Goal: Task Accomplishment & Management: Use online tool/utility

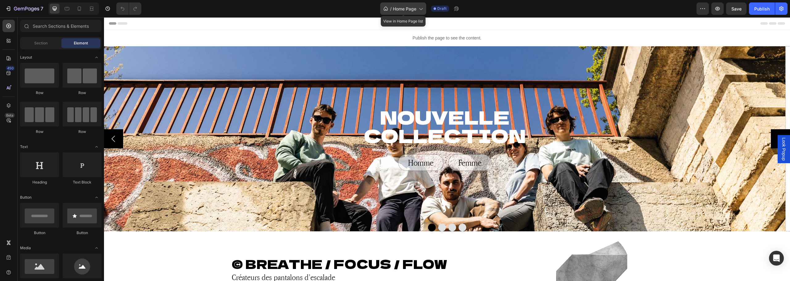
click at [407, 11] on span "Home Page" at bounding box center [404, 9] width 23 height 6
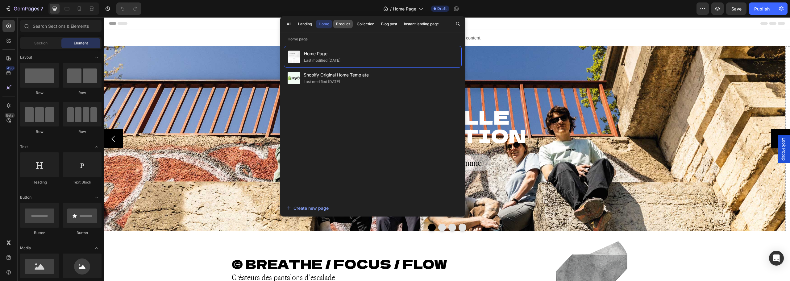
click at [345, 23] on div "Product" at bounding box center [343, 24] width 14 height 6
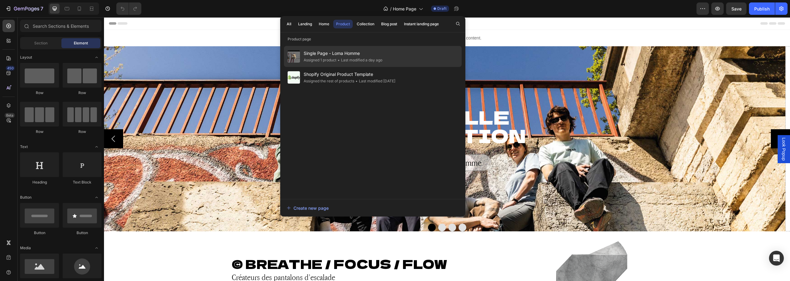
click at [346, 55] on span "Single Page - Loma Homme" at bounding box center [342, 53] width 79 height 7
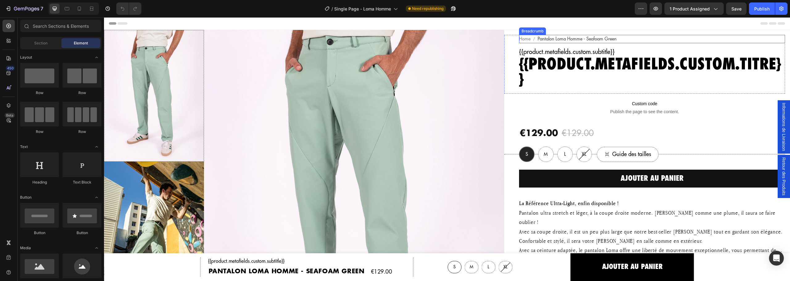
click at [584, 37] on span "Pantalon Loma Homme - Seafoam Green" at bounding box center [576, 39] width 79 height 8
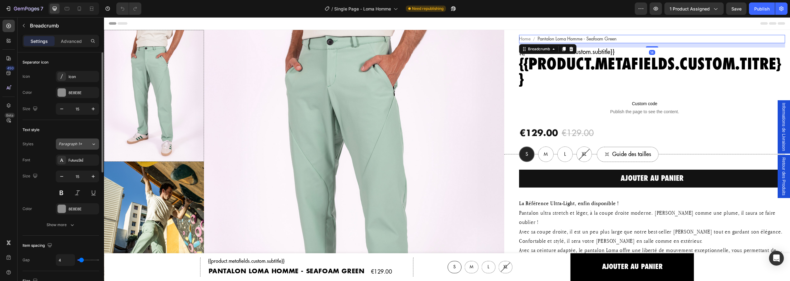
click at [67, 143] on span "Paragraph 1*" at bounding box center [70, 144] width 23 height 6
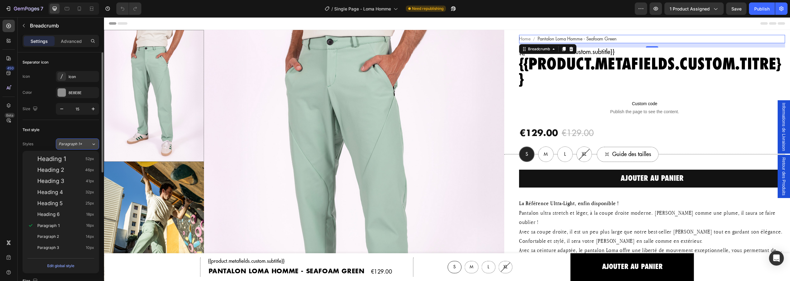
click at [67, 143] on span "Paragraph 1*" at bounding box center [70, 144] width 23 height 6
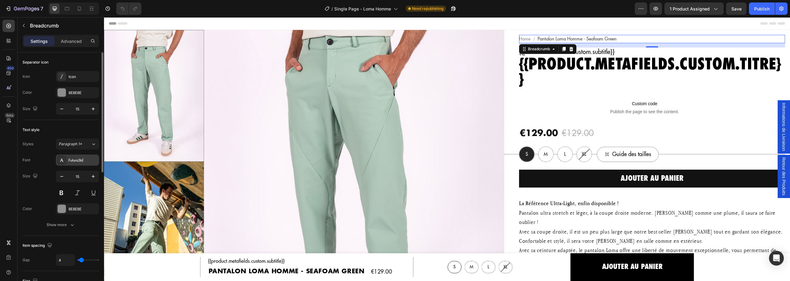
click at [76, 156] on div "FuturaStd" at bounding box center [77, 160] width 43 height 11
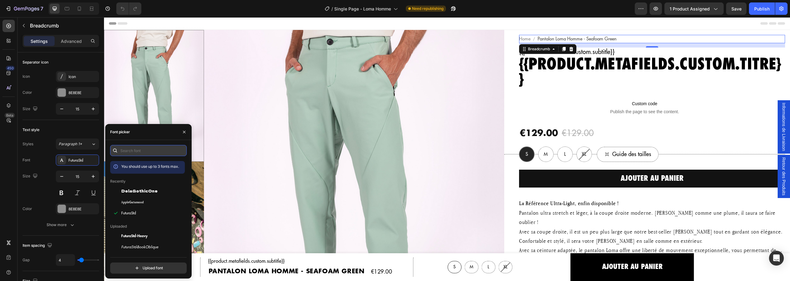
click at [148, 151] on input "text" at bounding box center [148, 150] width 76 height 11
paste input "saira"
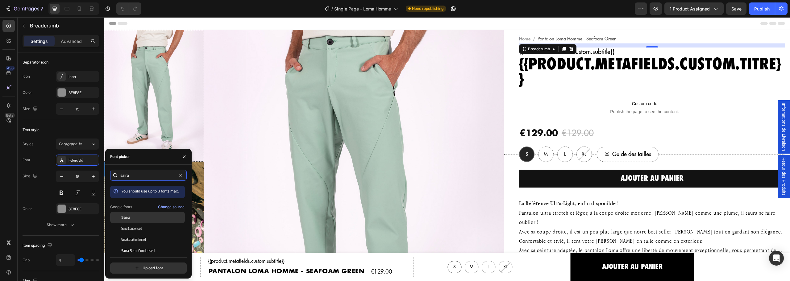
type input "saira"
click at [136, 217] on div "Saira" at bounding box center [152, 218] width 62 height 6
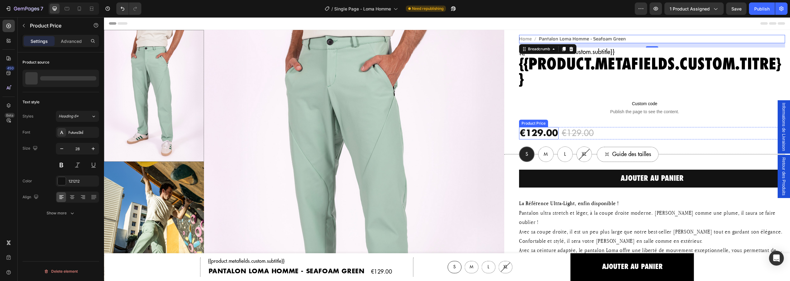
click at [535, 133] on div "€129.00" at bounding box center [538, 133] width 39 height 12
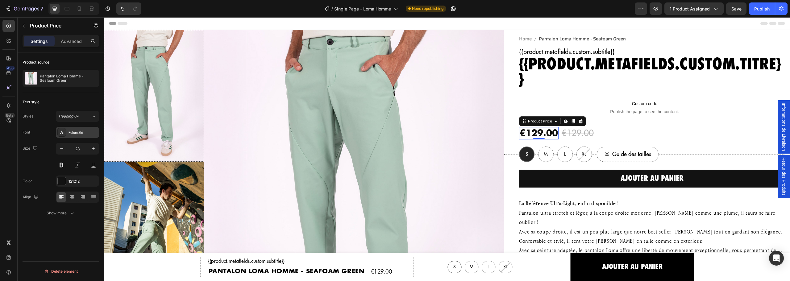
click at [73, 134] on div "FuturaStd" at bounding box center [82, 133] width 29 height 6
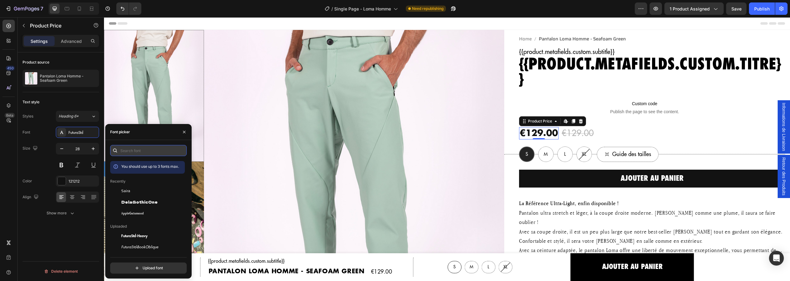
click at [133, 148] on input "text" at bounding box center [148, 150] width 76 height 11
paste input "saira"
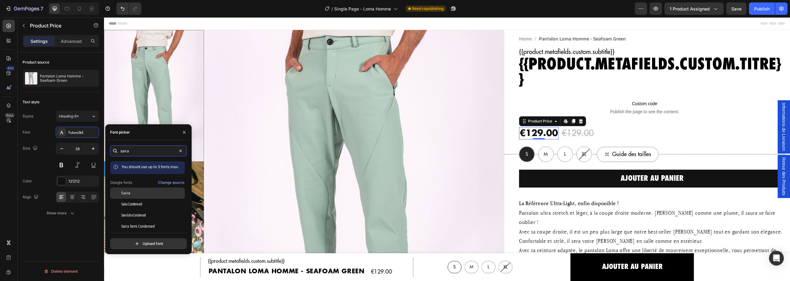
type input "saira"
click at [129, 191] on span "Saira" at bounding box center [125, 193] width 9 height 6
click at [575, 136] on div "€129.00" at bounding box center [572, 133] width 33 height 12
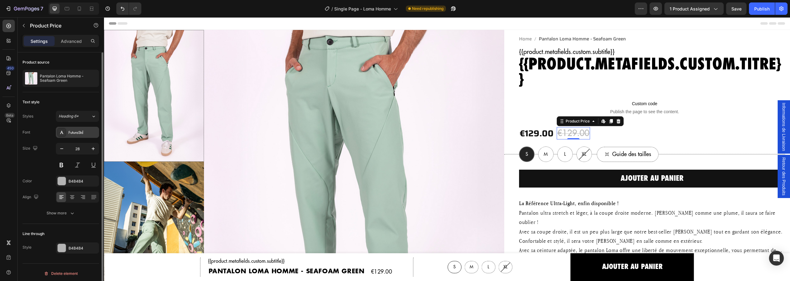
click at [77, 131] on div "FuturaStd" at bounding box center [82, 133] width 29 height 6
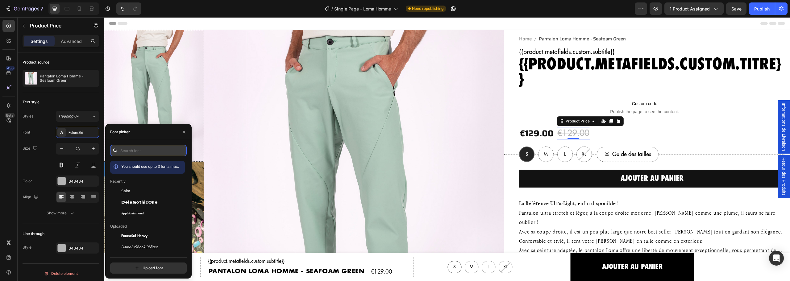
click at [144, 148] on input "text" at bounding box center [148, 150] width 76 height 11
paste input "saira"
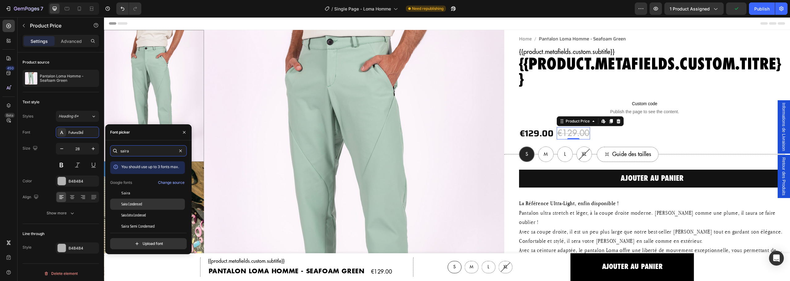
type input "saira"
click at [140, 204] on span "Saira Condensed" at bounding box center [131, 204] width 21 height 6
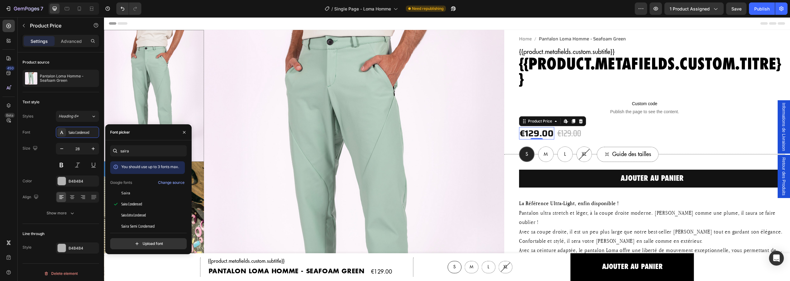
click at [535, 136] on div "€129.00" at bounding box center [536, 133] width 35 height 12
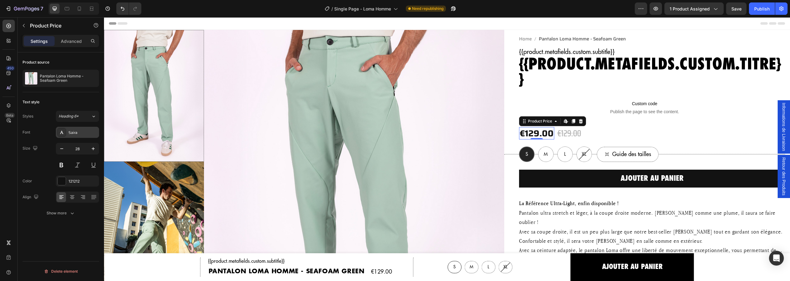
click at [72, 132] on div "Saira" at bounding box center [82, 133] width 29 height 6
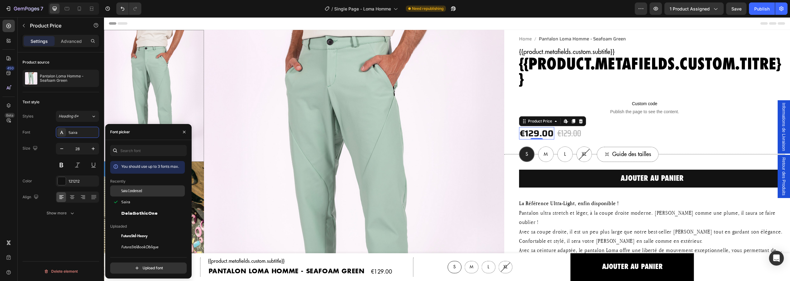
click at [147, 189] on div "Saira Condensed" at bounding box center [152, 191] width 62 height 6
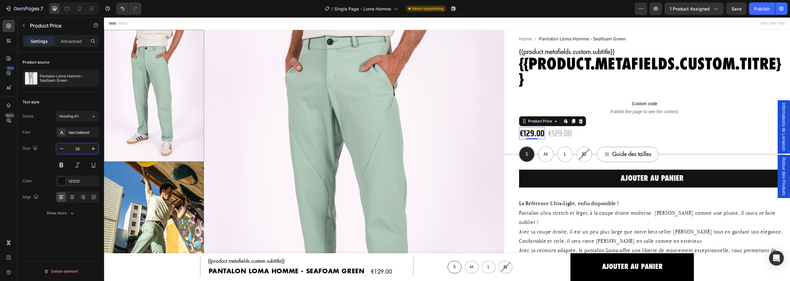
click at [79, 149] on input "28" at bounding box center [77, 148] width 20 height 11
type input "30"
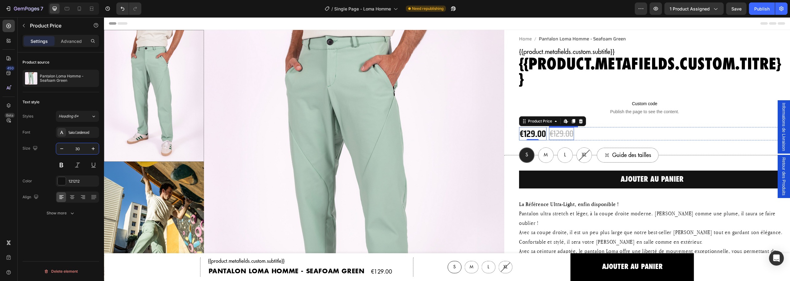
click at [565, 136] on div "€129.00" at bounding box center [561, 133] width 25 height 12
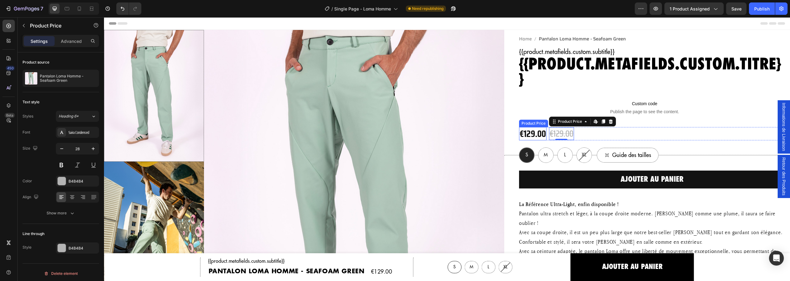
click at [538, 133] on div "€129.00" at bounding box center [532, 133] width 27 height 13
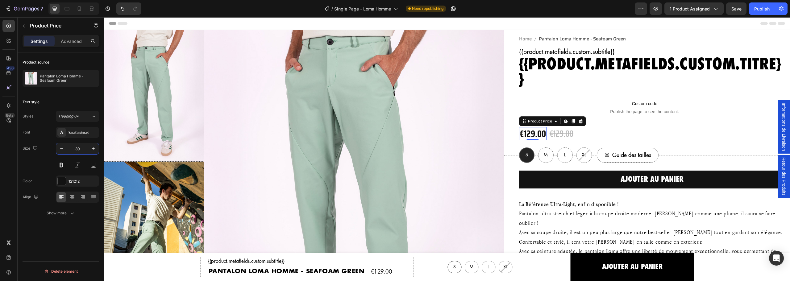
click at [77, 147] on input "30" at bounding box center [77, 148] width 20 height 11
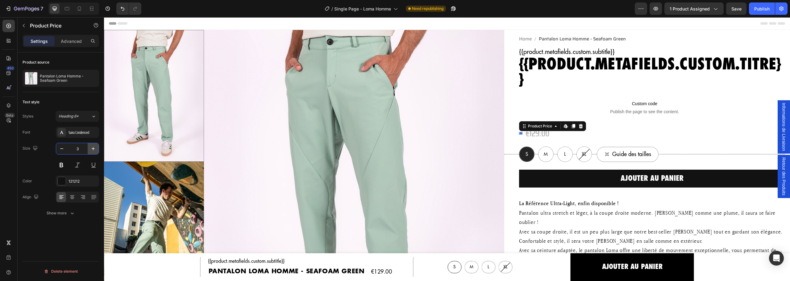
type input "35"
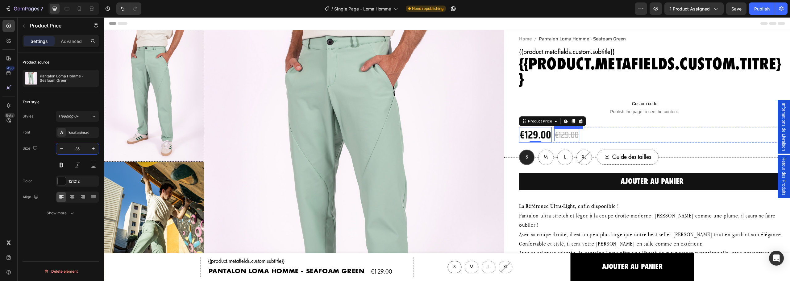
click at [560, 139] on div "€129.00" at bounding box center [566, 135] width 25 height 12
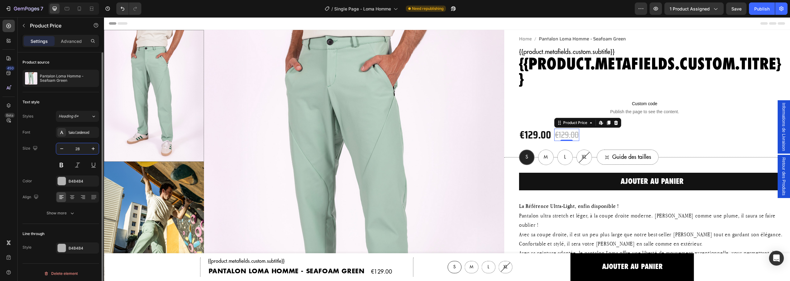
click at [70, 148] on input "28" at bounding box center [77, 148] width 20 height 11
type input "35"
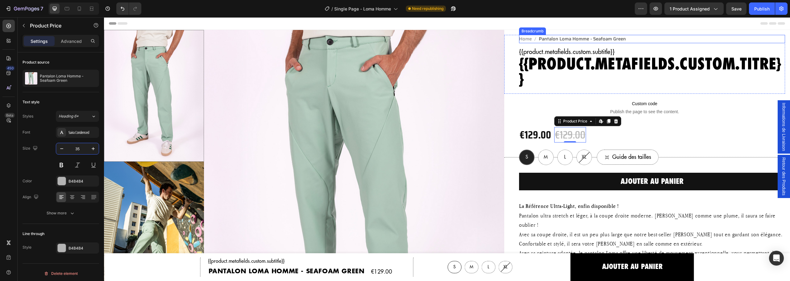
click at [591, 36] on span "Pantalon Loma Homme - Seafoam Green" at bounding box center [582, 39] width 87 height 8
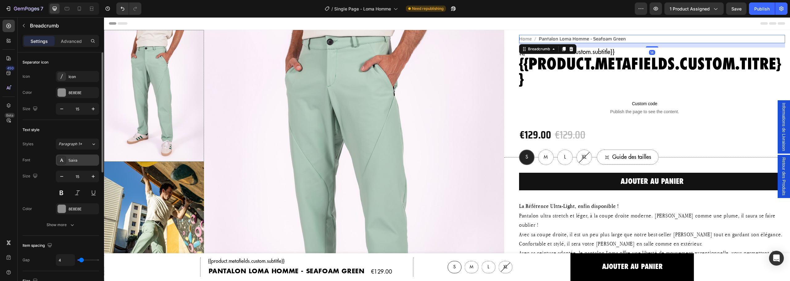
click at [73, 162] on div "Saira" at bounding box center [82, 161] width 29 height 6
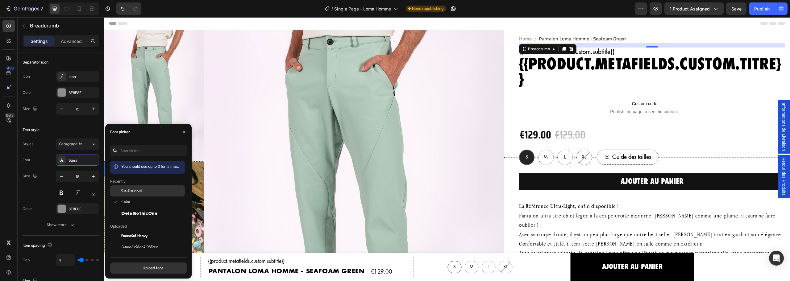
click at [155, 230] on div "Saira Condensed" at bounding box center [147, 235] width 75 height 11
click at [130, 202] on div "Saira" at bounding box center [152, 202] width 62 height 6
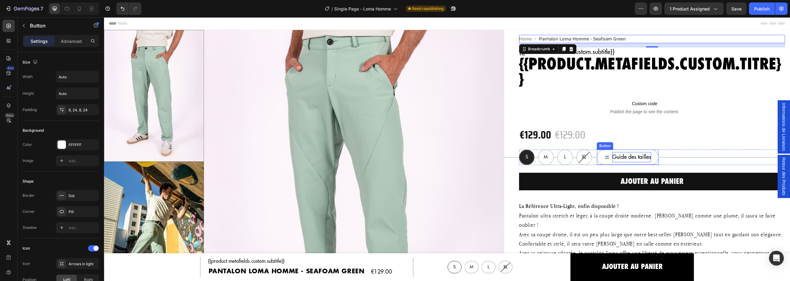
click at [613, 157] on p "Guide des tailles" at bounding box center [631, 157] width 39 height 10
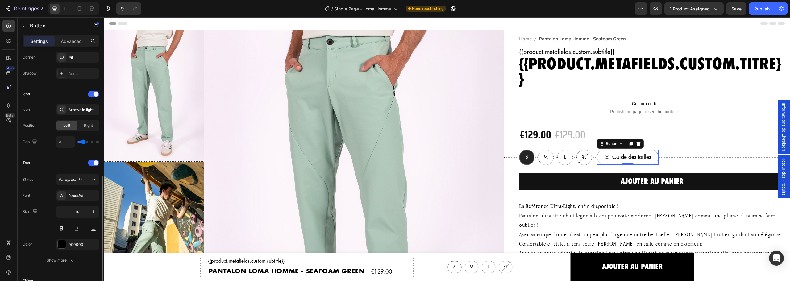
scroll to position [185, 0]
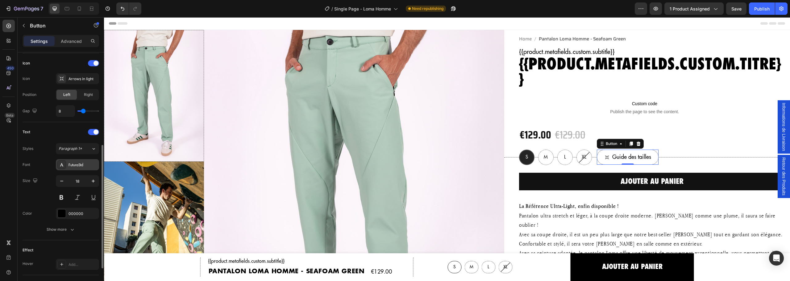
click at [76, 163] on div "FuturaStd" at bounding box center [82, 165] width 29 height 6
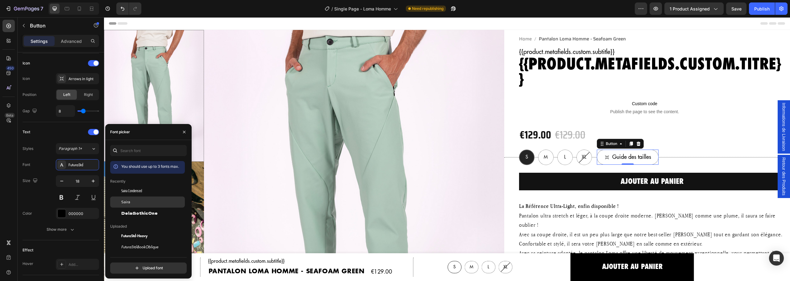
click at [139, 201] on div "Saira" at bounding box center [152, 202] width 62 height 6
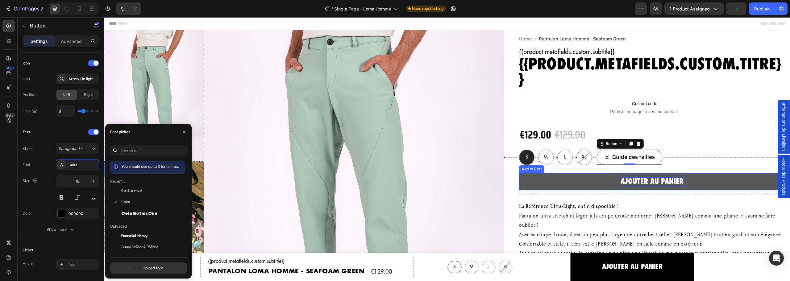
click at [648, 180] on div "ajouter au panier" at bounding box center [651, 181] width 63 height 9
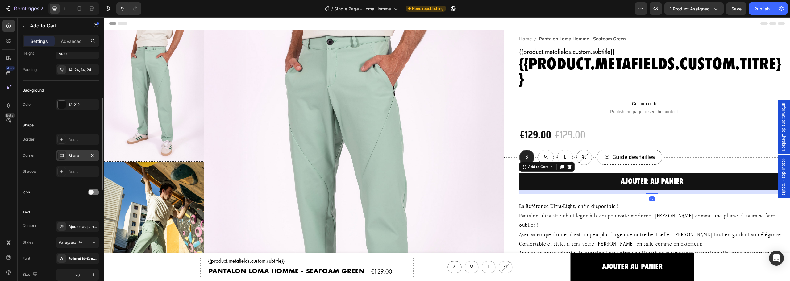
scroll to position [216, 0]
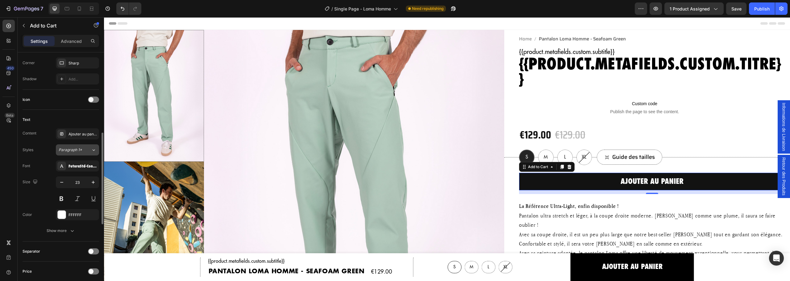
click at [68, 150] on span "Paragraph 1*" at bounding box center [70, 150] width 23 height 6
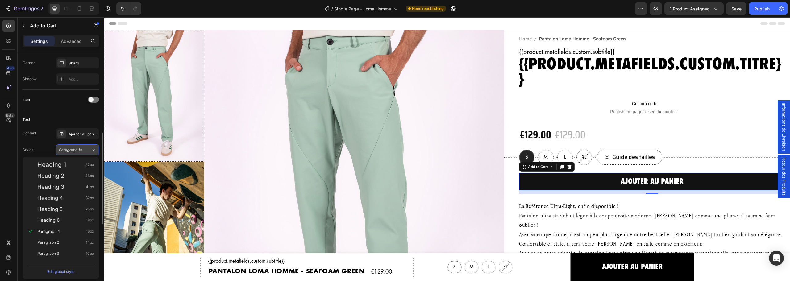
click at [72, 149] on span "Paragraph 1*" at bounding box center [70, 150] width 23 height 6
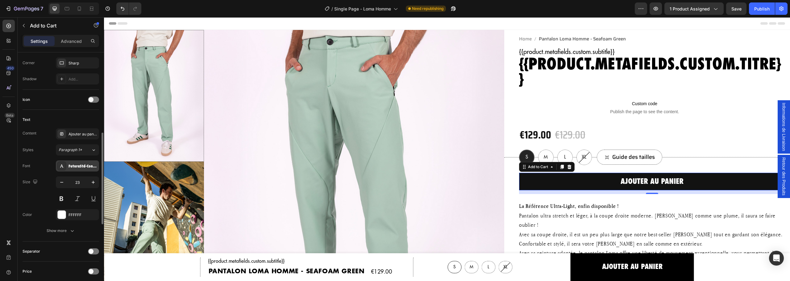
click at [72, 164] on div "FuturaStd-CondensedExtraBd" at bounding box center [82, 166] width 29 height 6
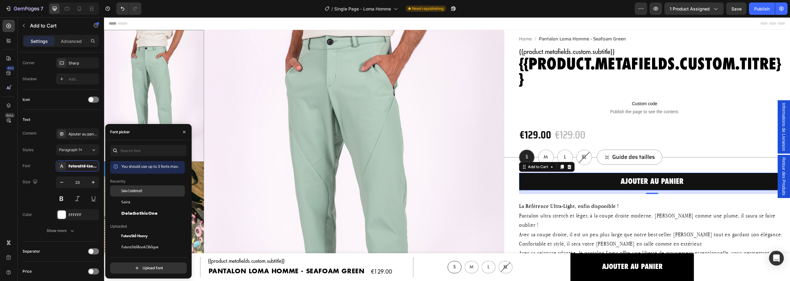
click at [146, 192] on div "Saira Condensed" at bounding box center [152, 191] width 62 height 6
click at [145, 200] on div "Saira" at bounding box center [152, 202] width 62 height 6
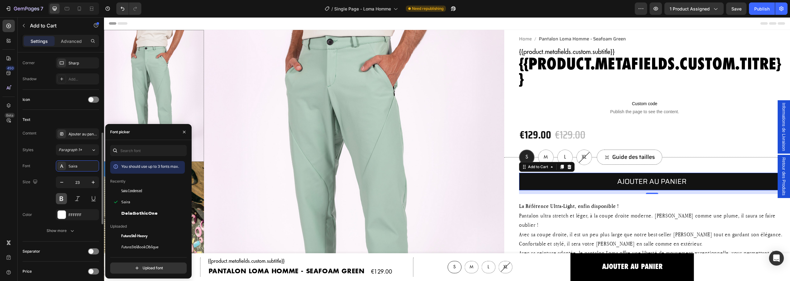
click at [64, 197] on button at bounding box center [61, 198] width 11 height 11
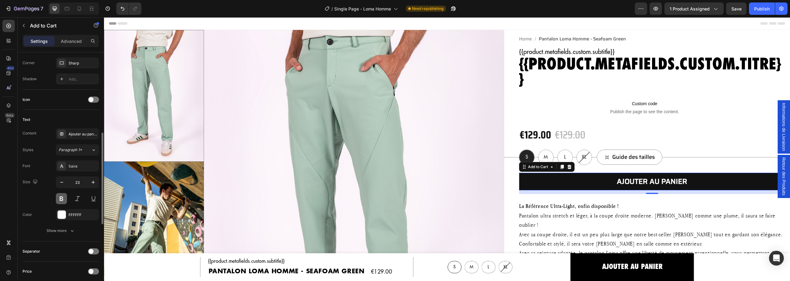
click at [64, 197] on button at bounding box center [61, 198] width 11 height 11
click at [64, 227] on button "Show more" at bounding box center [61, 230] width 76 height 11
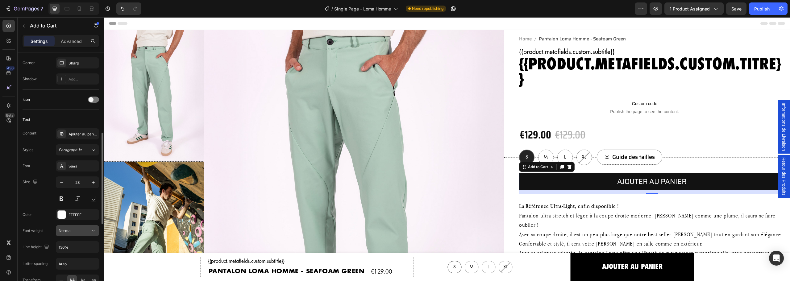
scroll to position [308, 0]
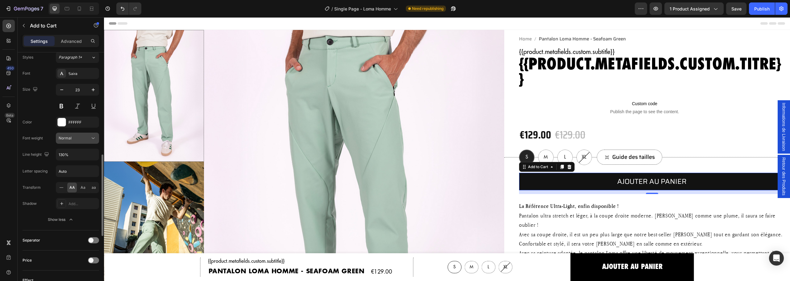
click at [77, 141] on div "Normal" at bounding box center [74, 138] width 31 height 6
click at [66, 200] on span "Medium" at bounding box center [66, 200] width 14 height 6
click at [77, 136] on div "Medium" at bounding box center [74, 138] width 31 height 6
click at [69, 181] on span "Semi Bold" at bounding box center [68, 181] width 18 height 6
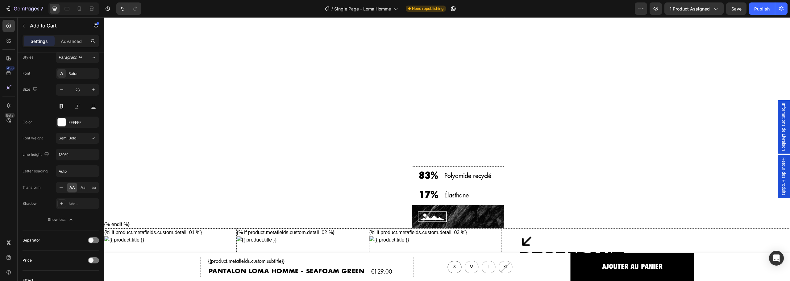
scroll to position [741, 0]
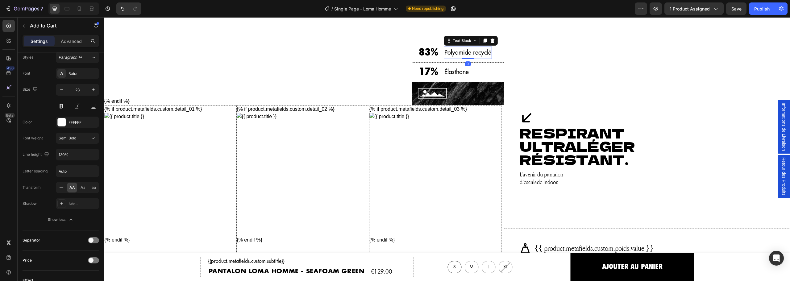
click at [461, 54] on p "Polyamide recyclé" at bounding box center [467, 52] width 47 height 11
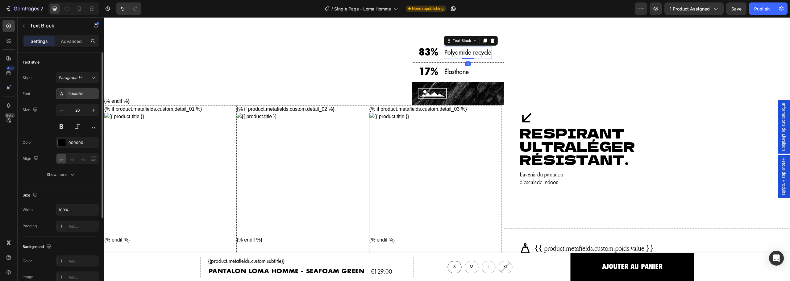
click at [74, 93] on div "FuturaStd" at bounding box center [82, 94] width 29 height 6
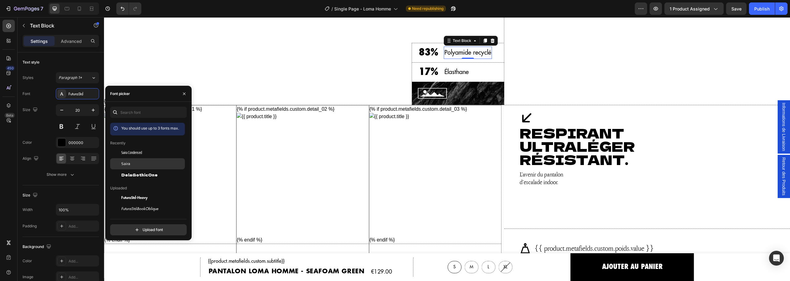
click at [136, 166] on div "Saira" at bounding box center [152, 164] width 62 height 6
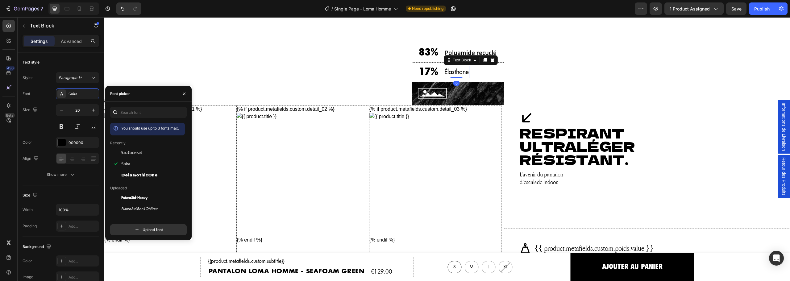
click at [460, 71] on p "Élasthane" at bounding box center [456, 72] width 24 height 11
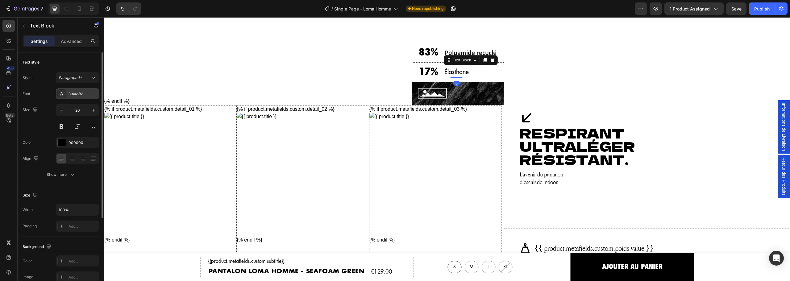
click at [77, 95] on div "FuturaStd" at bounding box center [82, 94] width 29 height 6
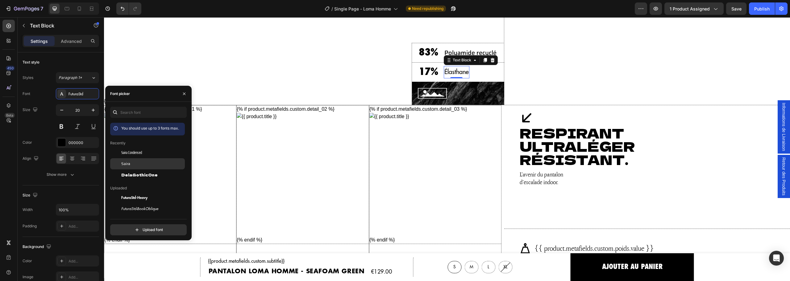
click at [136, 163] on div "Saira" at bounding box center [152, 164] width 62 height 6
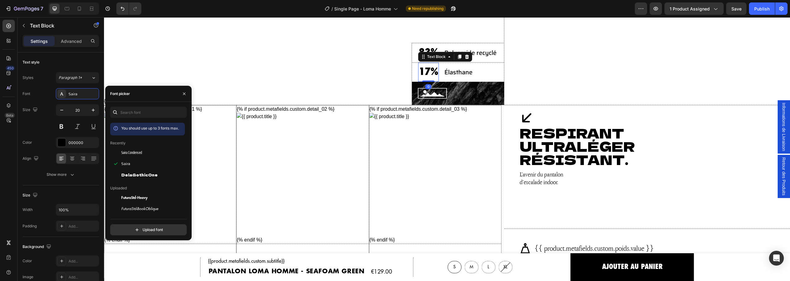
click at [422, 69] on p "17%" at bounding box center [428, 72] width 19 height 18
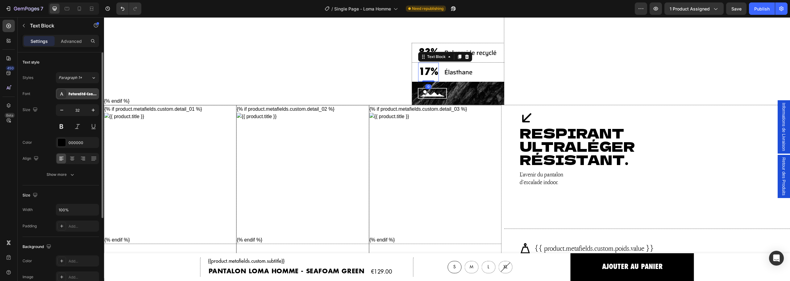
click at [78, 95] on div "FuturaStd-CondensedExtraBd" at bounding box center [82, 94] width 29 height 6
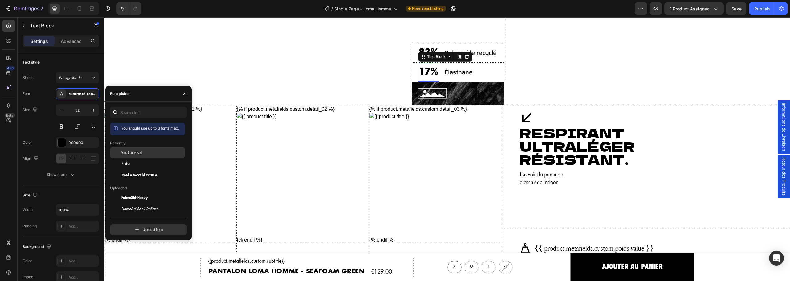
click at [146, 153] on div "Saira Condensed" at bounding box center [152, 153] width 62 height 6
click at [139, 164] on div "Saira" at bounding box center [152, 164] width 62 height 6
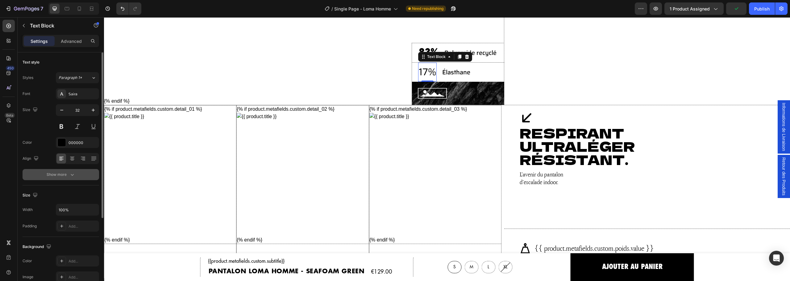
click at [58, 173] on div "Show more" at bounding box center [61, 174] width 29 height 6
click at [91, 176] on icon at bounding box center [93, 174] width 6 height 6
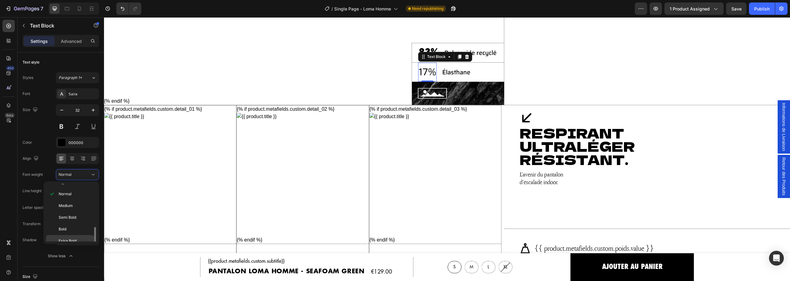
scroll to position [48, 0]
click at [73, 218] on div "Bold" at bounding box center [70, 224] width 48 height 12
click at [423, 47] on p "83%" at bounding box center [428, 53] width 19 height 18
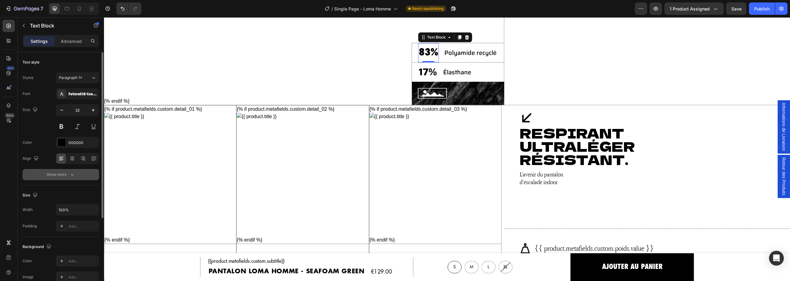
click at [65, 169] on button "Show more" at bounding box center [61, 174] width 76 height 11
click at [94, 173] on icon at bounding box center [93, 174] width 6 height 6
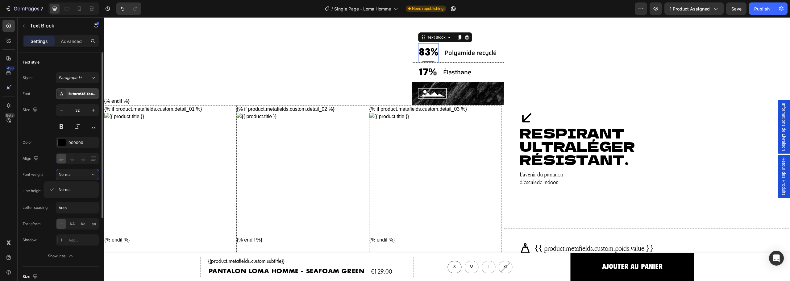
click at [80, 95] on div "FuturaStd-CondensedExtraBd" at bounding box center [82, 94] width 29 height 6
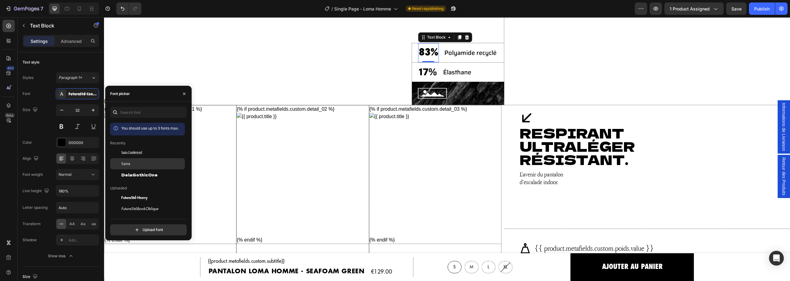
click at [140, 165] on div "Saira" at bounding box center [152, 164] width 62 height 6
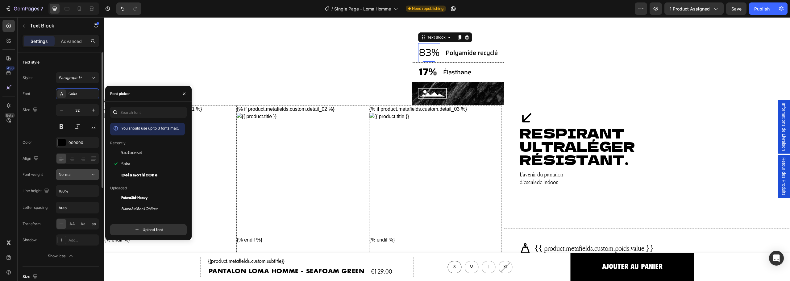
click at [92, 178] on button "Normal" at bounding box center [77, 174] width 43 height 11
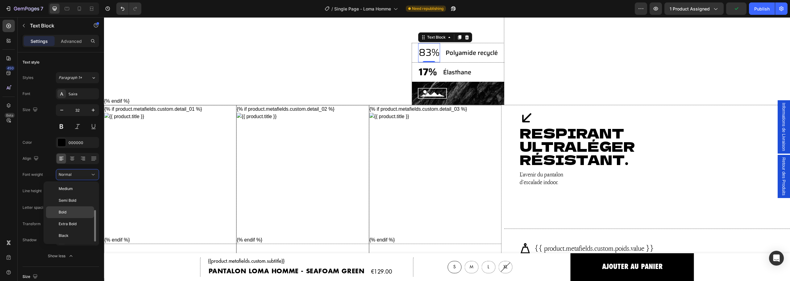
click at [74, 210] on p "Bold" at bounding box center [75, 212] width 33 height 6
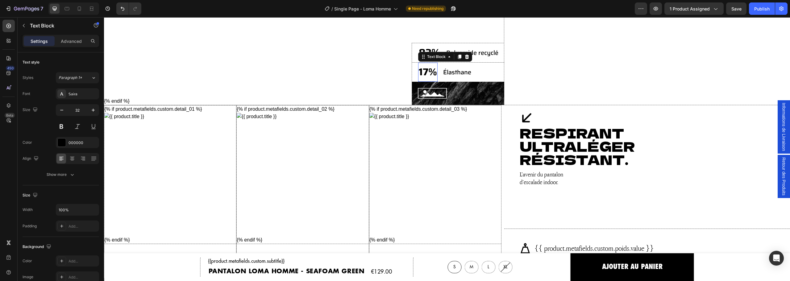
click at [426, 72] on p "17%" at bounding box center [428, 72] width 18 height 18
click at [70, 174] on icon "button" at bounding box center [72, 174] width 6 height 6
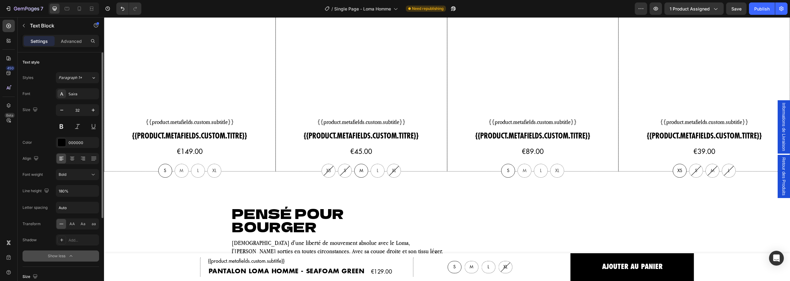
scroll to position [1142, 0]
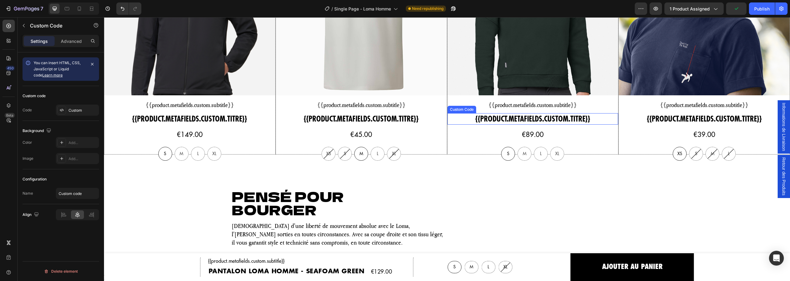
click at [275, 119] on h5 "{{product.metafields.custom.titre}}" at bounding box center [189, 119] width 171 height 12
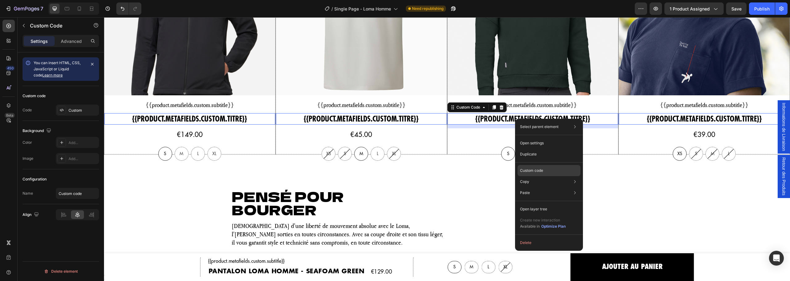
click at [545, 187] on div "Custom code" at bounding box center [548, 192] width 63 height 11
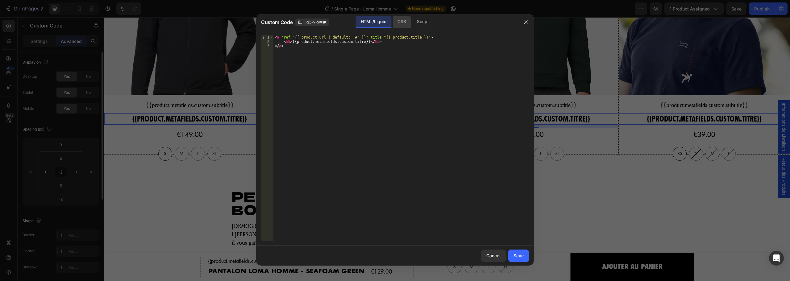
click at [412, 20] on div "CSS" at bounding box center [423, 22] width 22 height 12
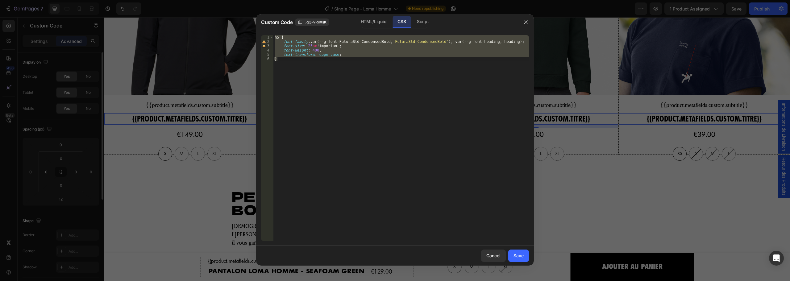
click at [353, 48] on div "h5 { font-family : var(--g-font-FuturaStd-CondensedBold, ' FuturaStd-CondensedB…" at bounding box center [400, 138] width 255 height 206
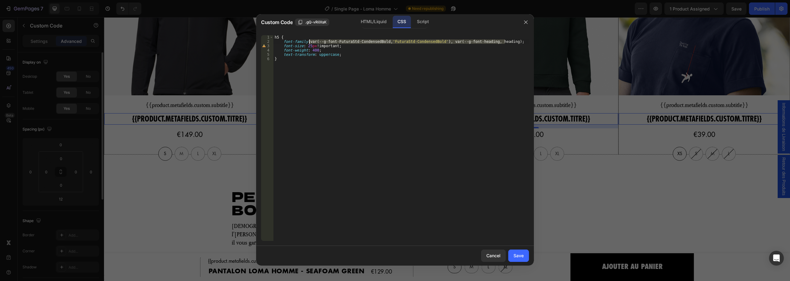
drag, startPoint x: 504, startPoint y: 42, endPoint x: 309, endPoint y: 41, distance: 194.9
click at [309, 41] on div "h5 { font-family : var(--g-font-FuturaStd-CondensedBold, ' FuturaStd-CondensedB…" at bounding box center [400, 142] width 255 height 214
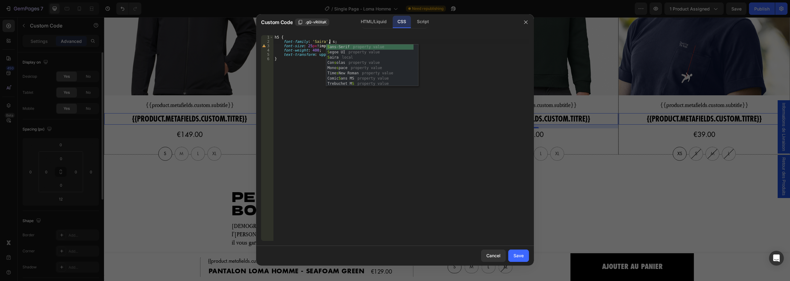
scroll to position [0, 4]
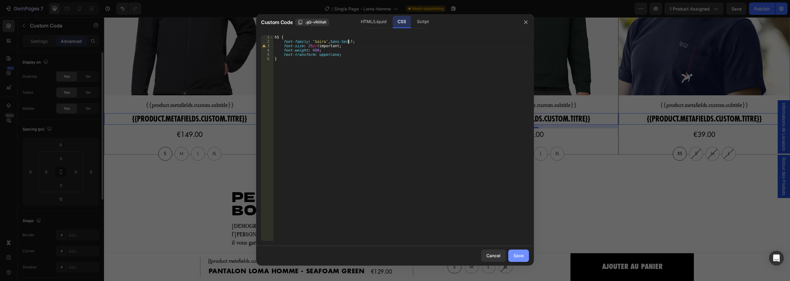
type textarea "font-family: 'Saira', Sans-Serif;"
click at [518, 256] on div "Save" at bounding box center [518, 255] width 10 height 6
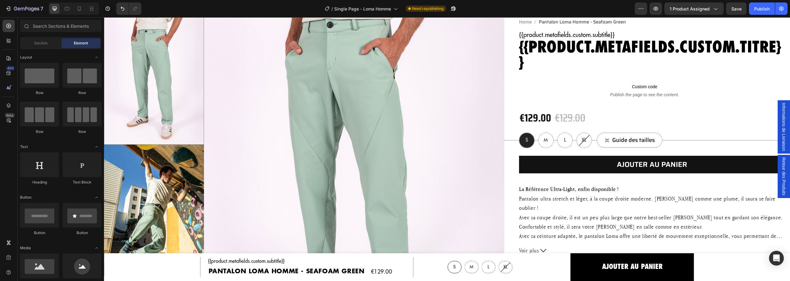
scroll to position [0, 0]
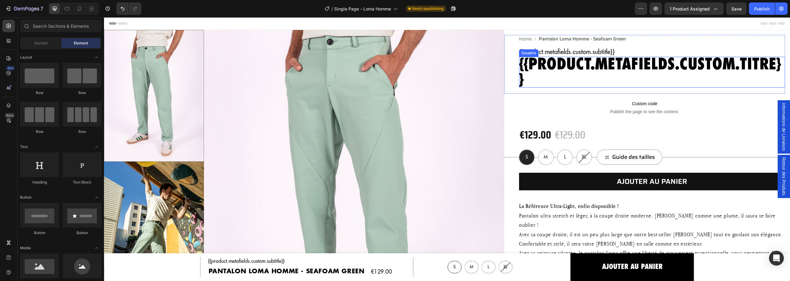
click at [571, 71] on h1 "{{product.metafields.custom.titre}}" at bounding box center [652, 72] width 266 height 31
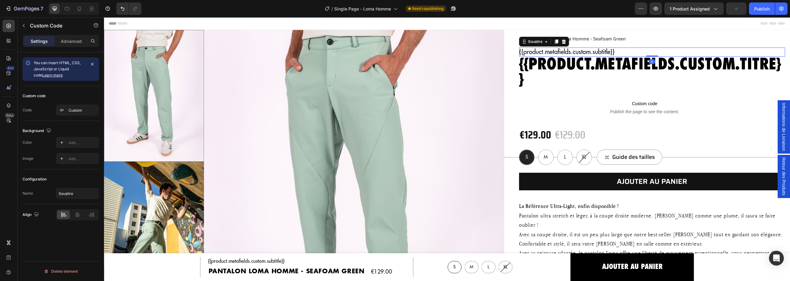
click at [594, 51] on p "{{product.metafields.custom.subtitle}}" at bounding box center [652, 51] width 266 height 9
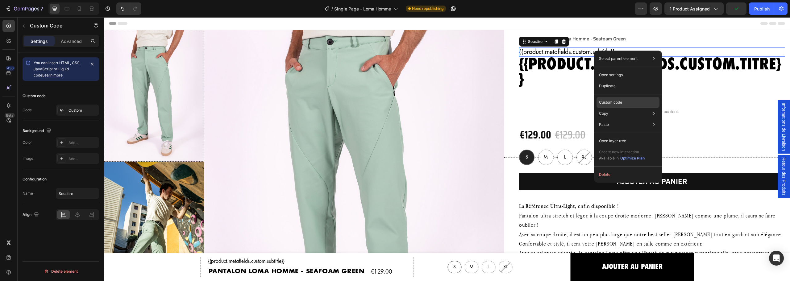
click at [617, 101] on p "Custom code" at bounding box center [610, 103] width 23 height 6
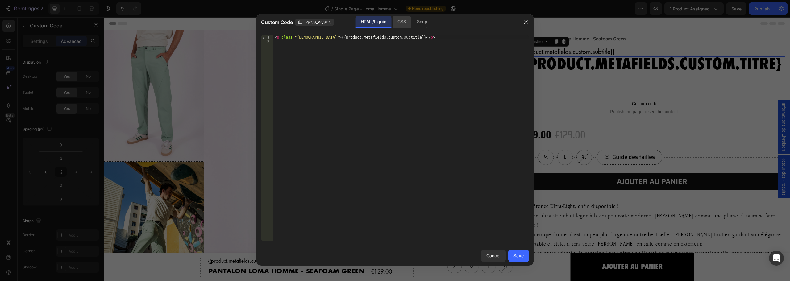
click at [412, 20] on div "CSS" at bounding box center [423, 22] width 22 height 12
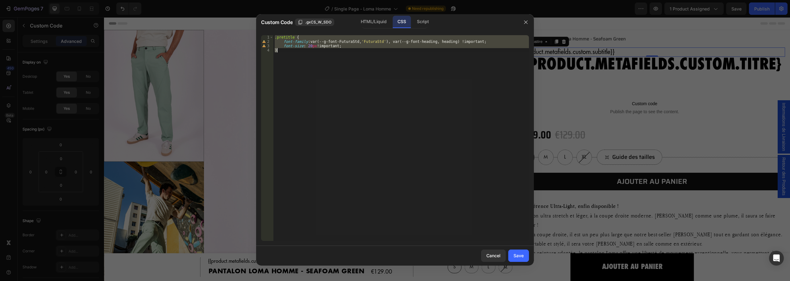
click at [471, 41] on div ".pretitle { font-family : var(--g-font-FuturaStd, ' FuturaStd ' ), var(--g-font…" at bounding box center [400, 138] width 255 height 206
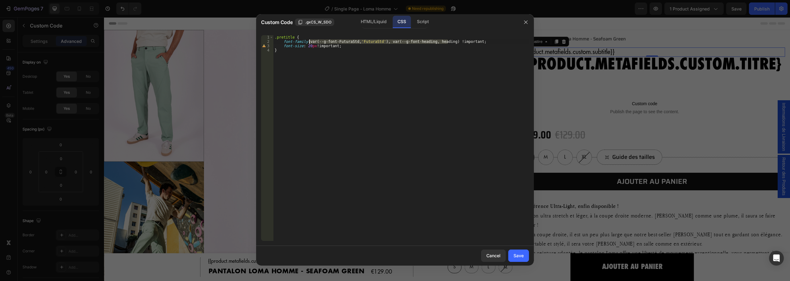
drag, startPoint x: 448, startPoint y: 41, endPoint x: 310, endPoint y: 43, distance: 138.2
click at [310, 43] on div ".pretitle { font-family : var(--g-font-FuturaStd, ' FuturaStd ' ), var(--g-font…" at bounding box center [400, 142] width 255 height 214
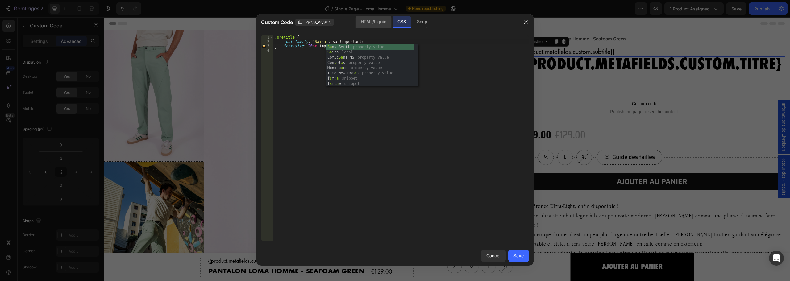
scroll to position [0, 5]
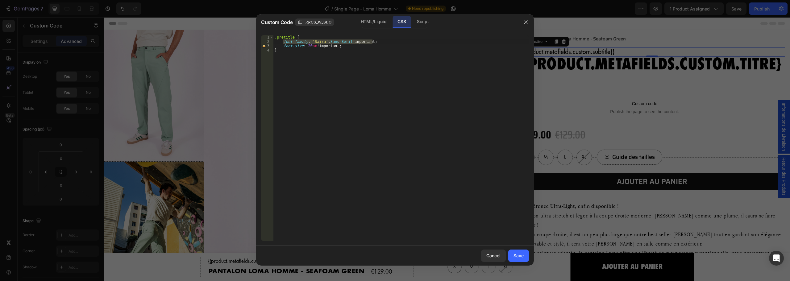
drag, startPoint x: 376, startPoint y: 41, endPoint x: 283, endPoint y: 43, distance: 93.2
click at [283, 43] on div ".pretitle { font-family : ' Saira ' , Sans-Serif !important ; font-size : 20 px…" at bounding box center [400, 142] width 255 height 214
type textarea "font-family: 'Saira', Sans-Serif !important;"
click at [515, 260] on button "Save" at bounding box center [518, 256] width 21 height 12
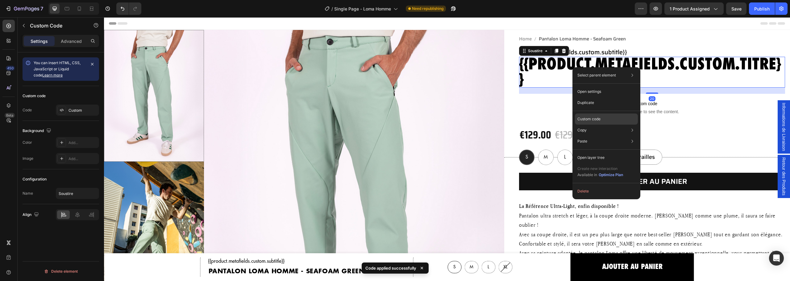
click at [600, 136] on div "Custom code" at bounding box center [606, 141] width 63 height 11
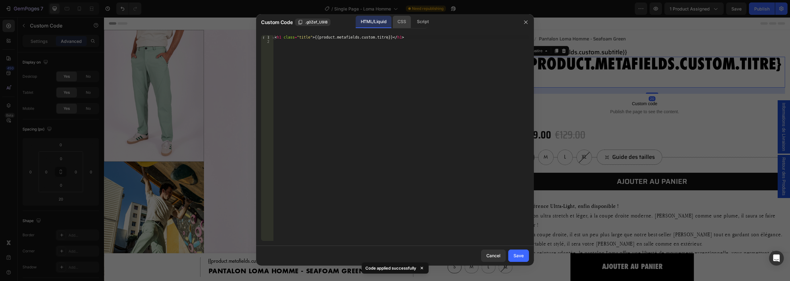
click at [412, 21] on div "CSS" at bounding box center [423, 22] width 22 height 12
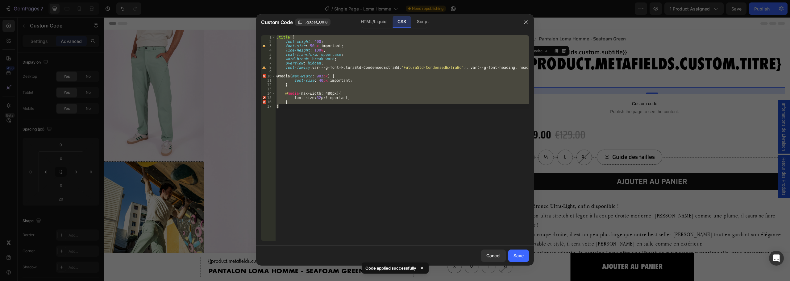
click at [347, 50] on div ".title { font-weight : 400 ; font-size : 50 px !important ; line-height : 100 %…" at bounding box center [402, 138] width 254 height 206
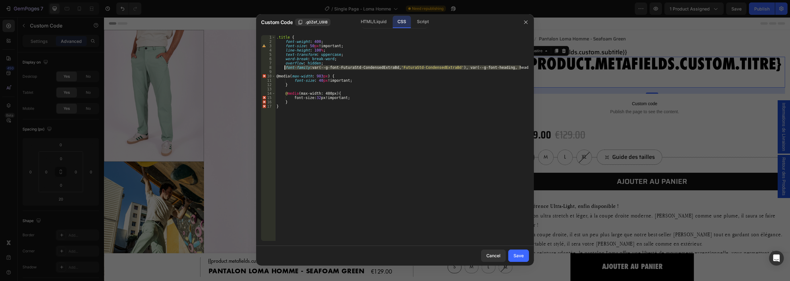
drag, startPoint x: 522, startPoint y: 68, endPoint x: 285, endPoint y: 67, distance: 236.6
click at [285, 67] on div ".title { font-weight : 400 ; font-size : 50 px !important ; line-height : 100 %…" at bounding box center [402, 142] width 254 height 214
paste textarea "'Saira', Sans-Serif !important"
type textarea "font-family: 'Saira', Sans-Serif !important;"
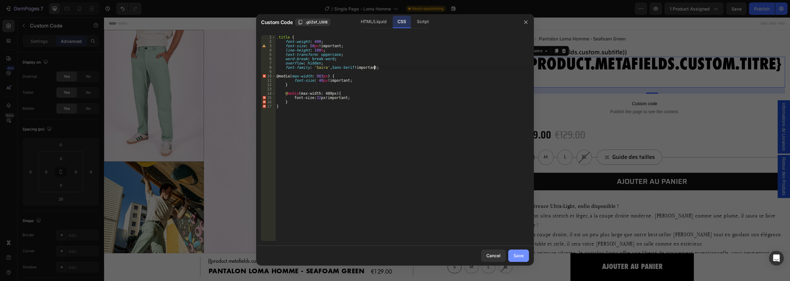
drag, startPoint x: 415, startPoint y: 240, endPoint x: 519, endPoint y: 257, distance: 105.4
click at [519, 257] on div "Save" at bounding box center [518, 255] width 10 height 6
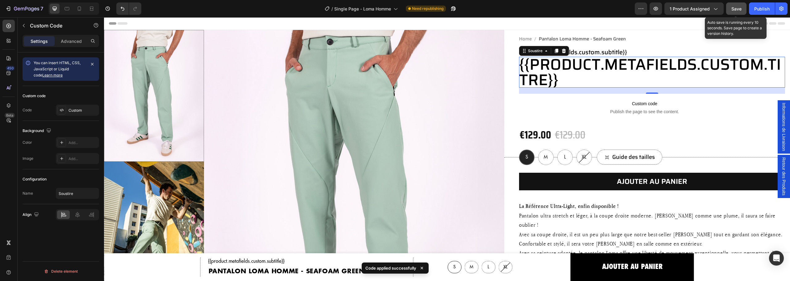
click at [732, 10] on span "Save" at bounding box center [736, 8] width 10 height 5
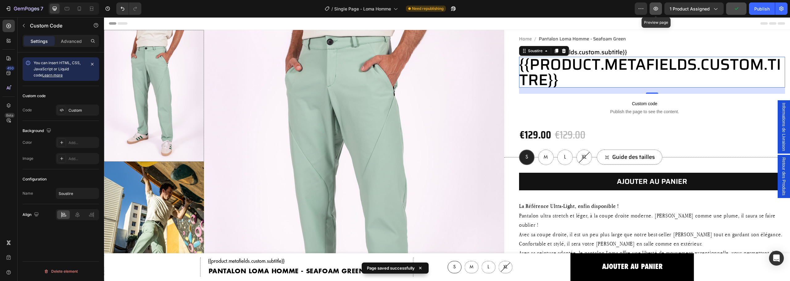
click at [657, 10] on icon "button" at bounding box center [655, 9] width 6 height 6
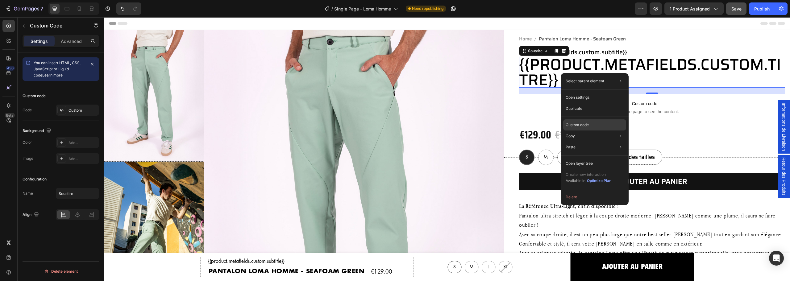
click at [600, 142] on div "Custom code" at bounding box center [594, 147] width 63 height 11
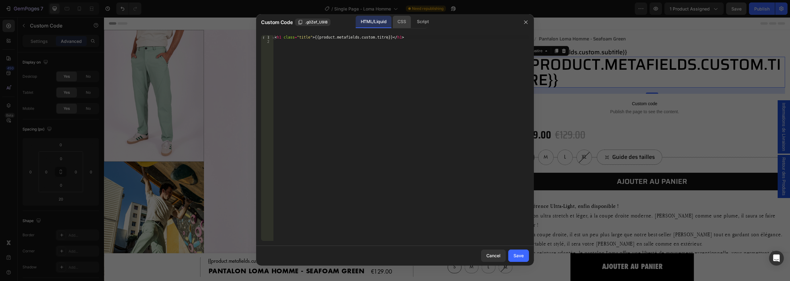
click at [412, 22] on div "CSS" at bounding box center [423, 22] width 22 height 12
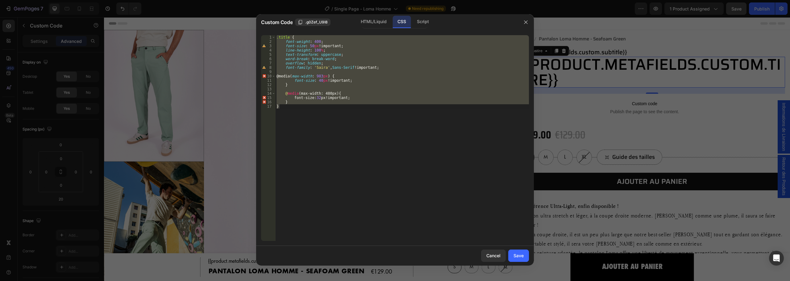
type textarea "} }"
click at [353, 71] on div ".title { font-weight : 400 ; font-size : 50 px !important ; line-height : 100 %…" at bounding box center [402, 138] width 254 height 206
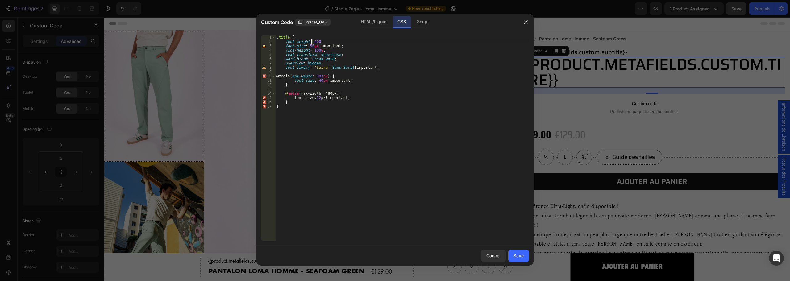
click at [312, 40] on div ".title { font-weight : 400 ; font-size : 50 px !important ; line-height : 100 %…" at bounding box center [402, 142] width 254 height 214
type textarea "font-weight: 600;"
drag, startPoint x: 518, startPoint y: 260, endPoint x: 414, endPoint y: 243, distance: 105.7
click at [518, 260] on button "Save" at bounding box center [518, 256] width 21 height 12
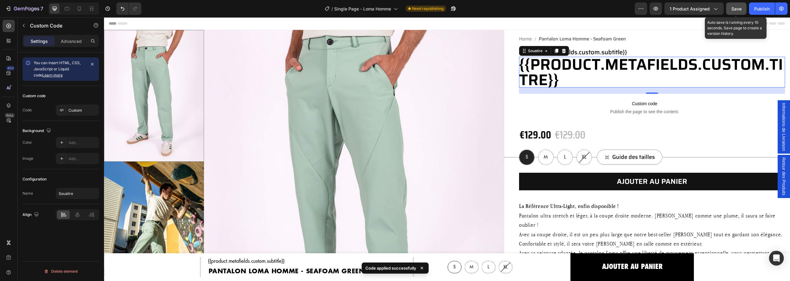
click at [730, 9] on button "Save" at bounding box center [736, 8] width 20 height 12
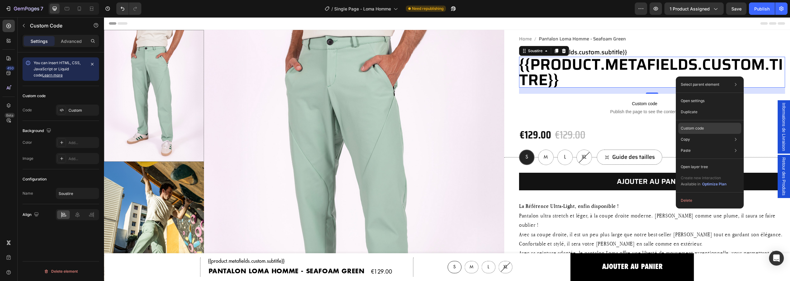
click at [694, 128] on p "Custom code" at bounding box center [691, 129] width 23 height 6
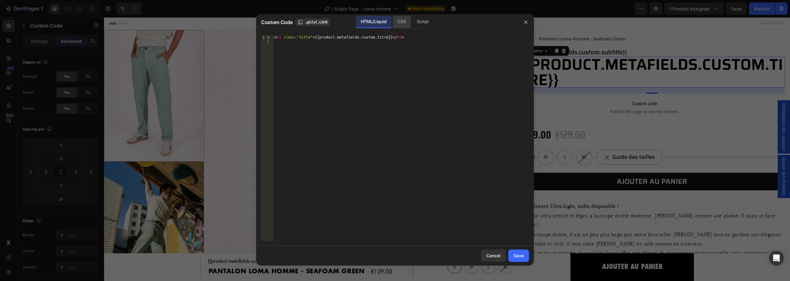
click at [412, 20] on div "CSS" at bounding box center [423, 22] width 22 height 12
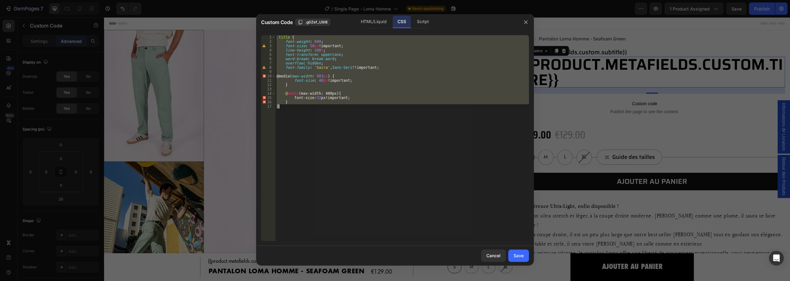
click at [317, 41] on div ".title { font-weight : 600 ; font-size : 50 px !important ; line-height : 100 %…" at bounding box center [402, 138] width 254 height 206
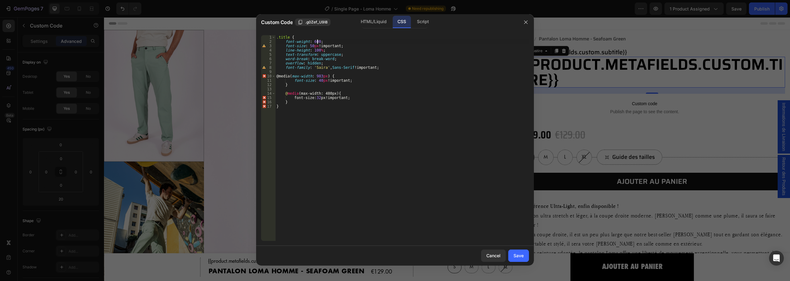
scroll to position [0, 3]
type textarea "font-weight: 600 !;"
click at [517, 256] on div "Save" at bounding box center [518, 255] width 10 height 6
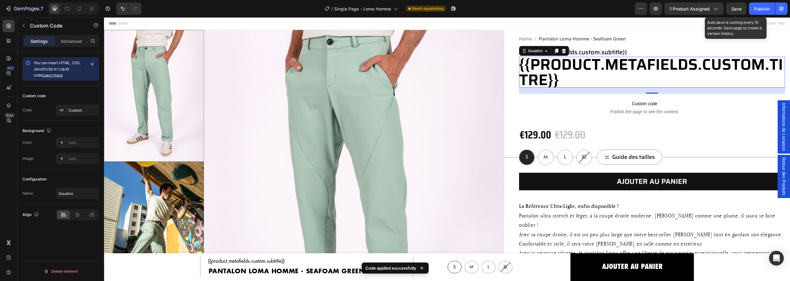
click at [737, 6] on span "Save" at bounding box center [736, 8] width 10 height 5
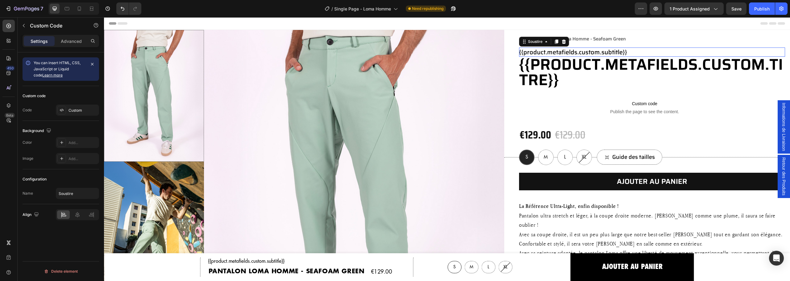
click at [589, 51] on p "{{product.metafields.custom.subtitle}}" at bounding box center [652, 51] width 266 height 9
click at [346, 11] on span "Single Page - Loma Homme" at bounding box center [362, 9] width 57 height 6
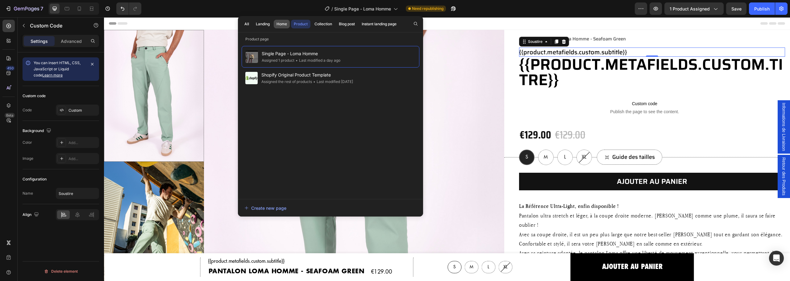
click at [280, 25] on div "Home" at bounding box center [281, 24] width 10 height 6
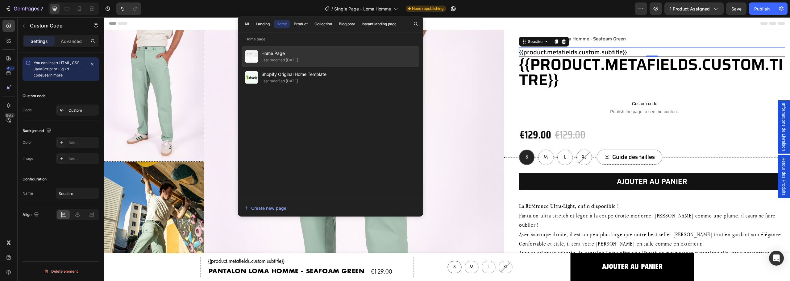
click at [388, 67] on div "Home Page Last modified 2 days ago" at bounding box center [330, 77] width 178 height 21
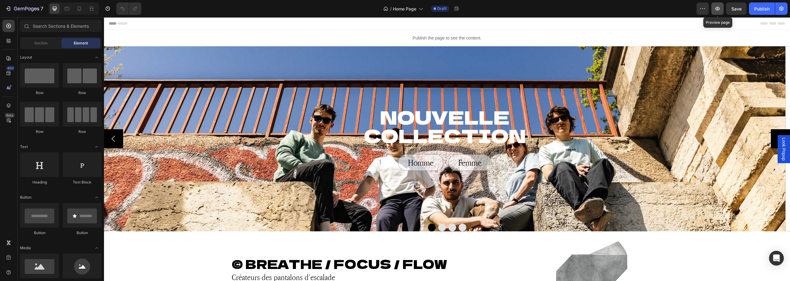
click at [719, 11] on icon "button" at bounding box center [717, 9] width 6 height 6
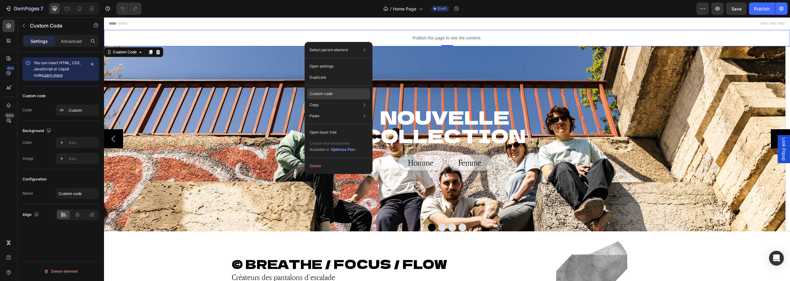
click at [344, 110] on div "Custom code" at bounding box center [338, 115] width 63 height 11
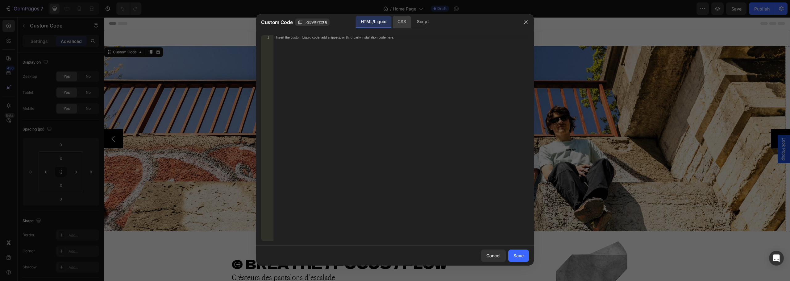
click at [412, 19] on div "CSS" at bounding box center [423, 22] width 22 height 12
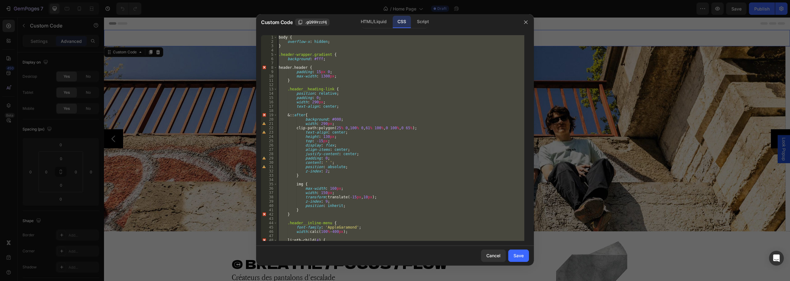
type textarea "}"
click at [391, 83] on div "body { overflow-x : hidden ; } .header-wrapper.gradient { background : #fff ; h…" at bounding box center [400, 138] width 247 height 206
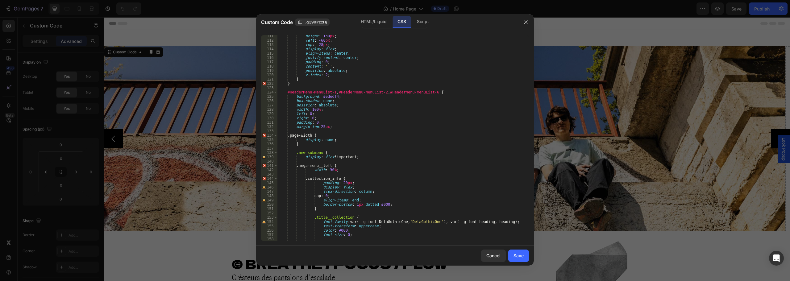
scroll to position [476, 0]
click at [320, 126] on div "height : 130 px ; left : -60 px ; top : -28 px ; display : flex ; align-items :…" at bounding box center [400, 141] width 247 height 214
type textarea "margin-top:20px;"
click at [527, 255] on button "Save" at bounding box center [518, 256] width 21 height 12
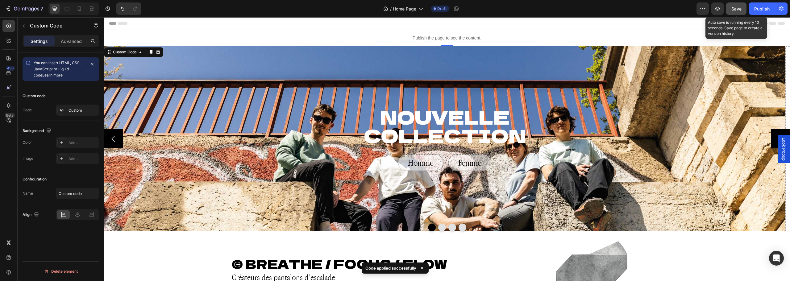
click at [733, 9] on span "Save" at bounding box center [736, 8] width 10 height 5
